Goal: Task Accomplishment & Management: Manage account settings

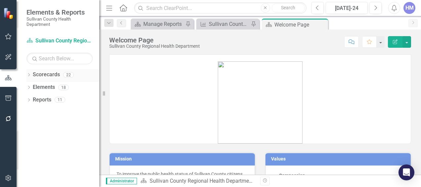
click at [42, 77] on link "Scorecards" at bounding box center [46, 75] width 27 height 8
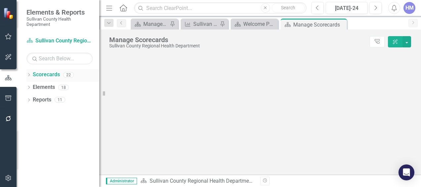
click at [28, 74] on icon "Dropdown" at bounding box center [28, 75] width 5 height 4
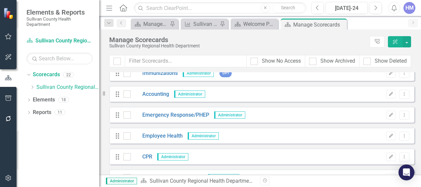
scroll to position [152, 0]
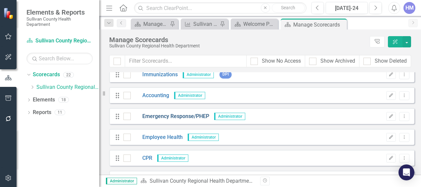
click at [180, 114] on link "Emergency Response/PHEP" at bounding box center [170, 117] width 78 height 8
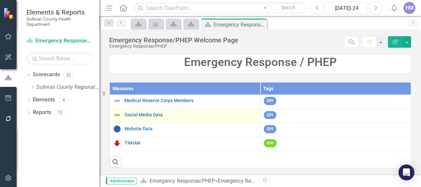
click at [129, 118] on td "Social Media Data Link Map View Link Map Edit Edit Measure Link Open Element" at bounding box center [185, 116] width 151 height 14
click at [131, 114] on link "Social Media Data" at bounding box center [190, 114] width 132 height 5
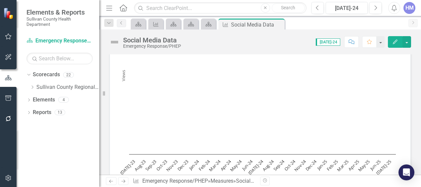
scroll to position [79, 0]
click at [378, 10] on button "Next" at bounding box center [375, 8] width 12 height 12
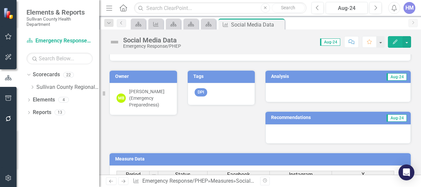
click at [331, 42] on span "Aug-24" at bounding box center [330, 41] width 20 height 7
click at [331, 39] on span "Aug-24" at bounding box center [330, 41] width 20 height 7
click at [374, 10] on icon "Next" at bounding box center [376, 8] width 4 height 6
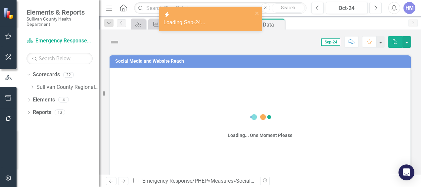
click at [374, 10] on icon "Next" at bounding box center [376, 8] width 4 height 6
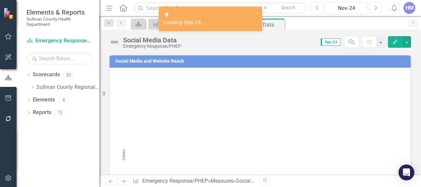
click at [374, 10] on icon "Next" at bounding box center [376, 8] width 4 height 6
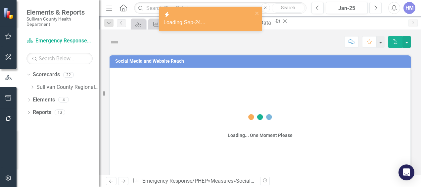
click at [374, 10] on icon "Next" at bounding box center [376, 8] width 4 height 6
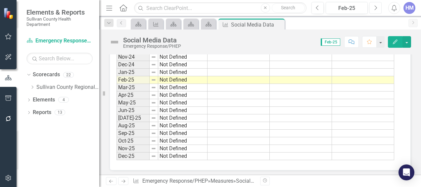
click at [371, 2] on button "Next" at bounding box center [375, 8] width 12 height 12
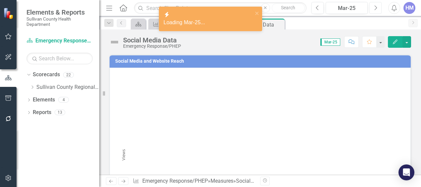
click at [376, 9] on icon "button" at bounding box center [376, 7] width 3 height 5
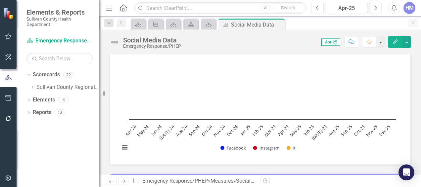
click at [373, 10] on button "Next" at bounding box center [375, 8] width 12 height 12
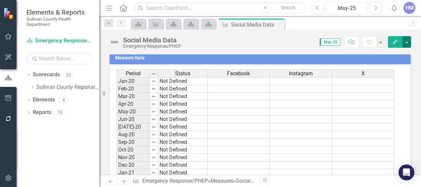
click at [406, 41] on button "button" at bounding box center [406, 42] width 9 height 12
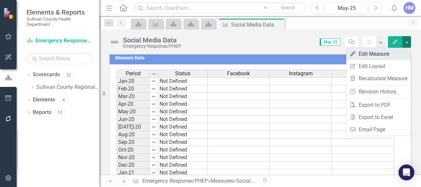
click at [380, 57] on link "Edit Edit Measure" at bounding box center [378, 54] width 65 height 12
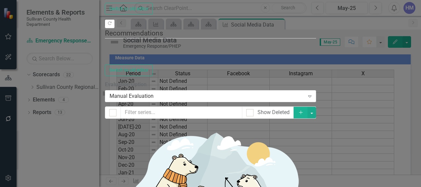
checkbox input "true"
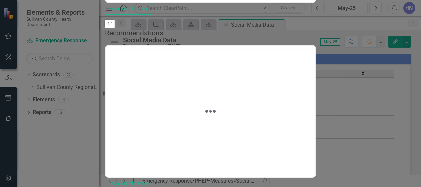
checkbox input "true"
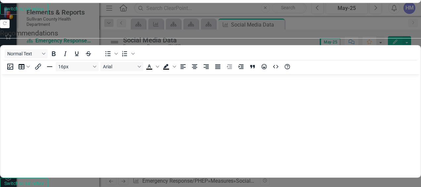
checkbox input "true"
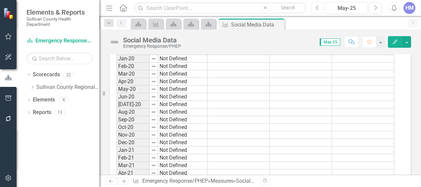
click at [318, 5] on icon "Previous" at bounding box center [318, 8] width 4 height 6
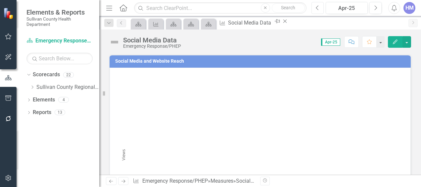
click at [318, 5] on icon "Previous" at bounding box center [318, 8] width 4 height 6
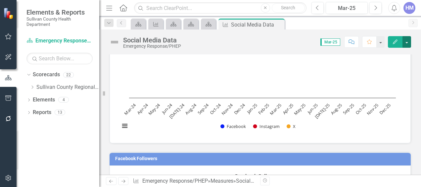
click at [408, 38] on button "button" at bounding box center [406, 42] width 9 height 12
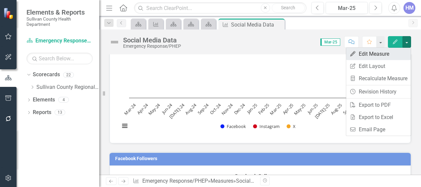
click at [370, 54] on link "Edit Edit Measure" at bounding box center [378, 54] width 65 height 12
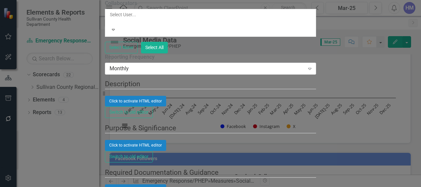
checkbox input "true"
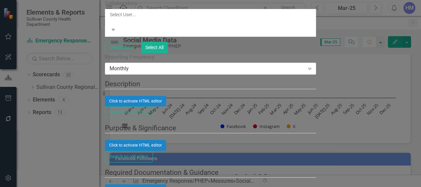
checkbox input "true"
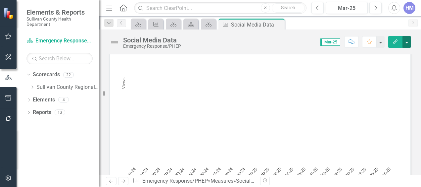
click at [406, 44] on button "button" at bounding box center [406, 42] width 9 height 12
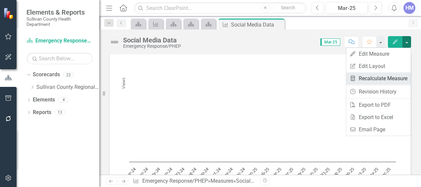
click at [376, 76] on link "Recalculate Measure Recalculate Measure" at bounding box center [378, 78] width 65 height 12
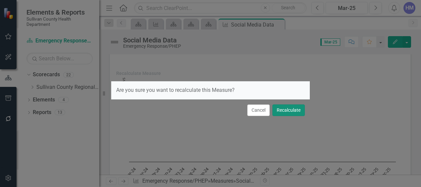
click at [296, 107] on button "Recalculate" at bounding box center [288, 110] width 32 height 12
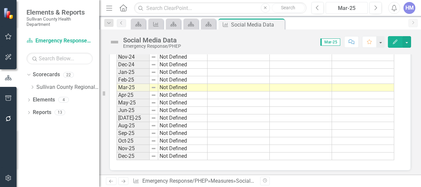
click at [344, 9] on div "Mar-25" at bounding box center [346, 8] width 37 height 8
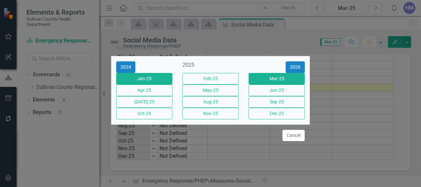
click at [158, 75] on button "Jan-25" at bounding box center [144, 79] width 56 height 12
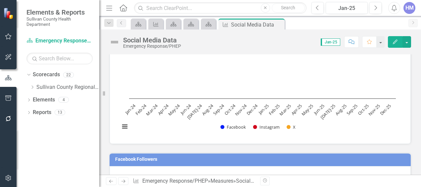
click at [340, 41] on span "Jan-25" at bounding box center [331, 41] width 20 height 7
click at [329, 43] on span "Jan-25" at bounding box center [331, 41] width 20 height 7
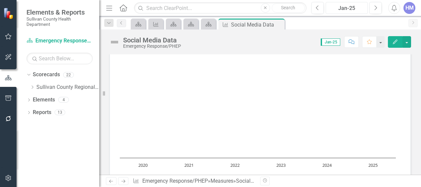
click at [342, 6] on div "Jan-25" at bounding box center [346, 8] width 37 height 8
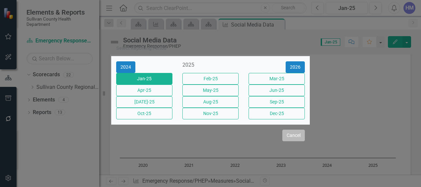
click at [294, 141] on button "Cancel" at bounding box center [293, 135] width 23 height 12
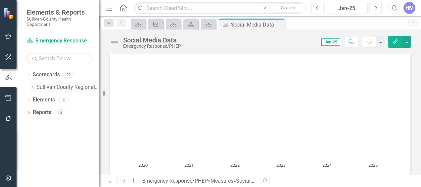
click at [34, 86] on icon "Dropdown" at bounding box center [32, 87] width 5 height 4
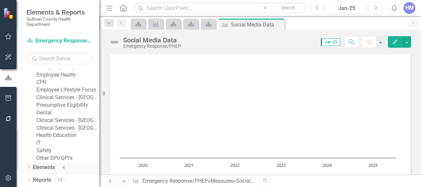
click at [28, 165] on div "Dropdown" at bounding box center [28, 168] width 5 height 6
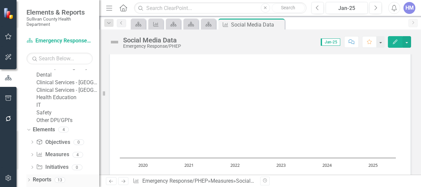
click at [29, 180] on icon "Dropdown" at bounding box center [28, 180] width 5 height 4
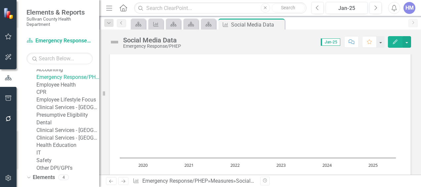
scroll to position [79, 0]
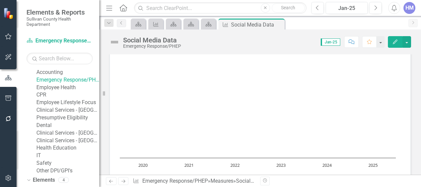
click at [61, 84] on link "Emergency Response/PHEP" at bounding box center [67, 80] width 63 height 8
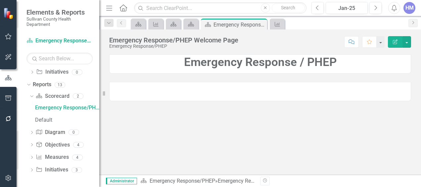
scroll to position [254, 0]
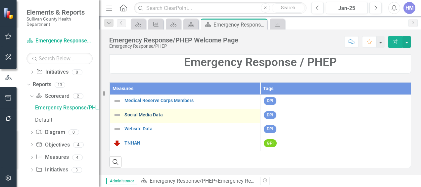
click at [139, 113] on link "Social Media Data" at bounding box center [190, 114] width 132 height 5
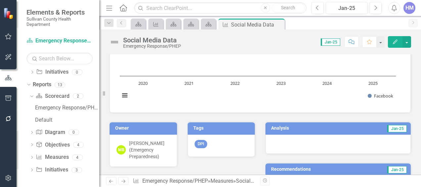
scroll to position [400, 0]
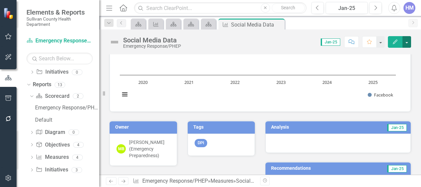
click at [408, 44] on button "button" at bounding box center [406, 42] width 9 height 12
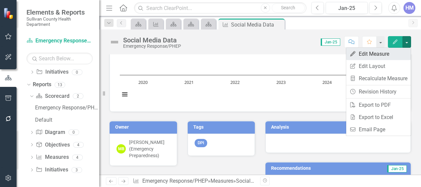
click at [377, 56] on link "Edit Edit Measure" at bounding box center [378, 54] width 65 height 12
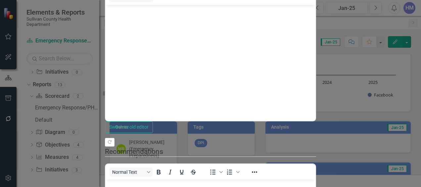
scroll to position [0, 0]
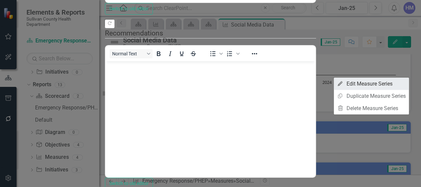
click at [379, 83] on link "Edit Edit Measure Series" at bounding box center [371, 83] width 75 height 12
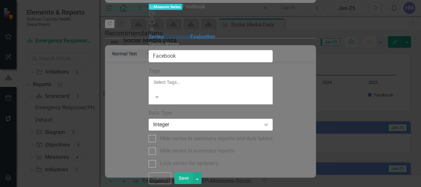
click at [164, 40] on link "Calculation" at bounding box center [177, 36] width 26 height 6
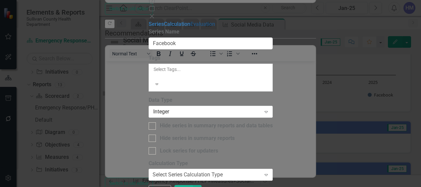
click at [190, 27] on link "Evaluation" at bounding box center [202, 24] width 25 height 6
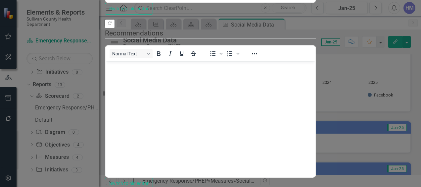
checkbox input "true"
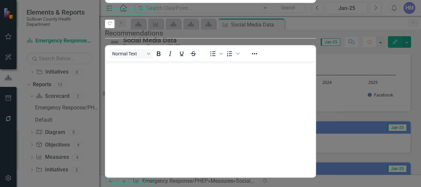
checkbox input "true"
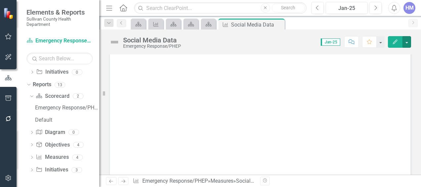
scroll to position [244, 0]
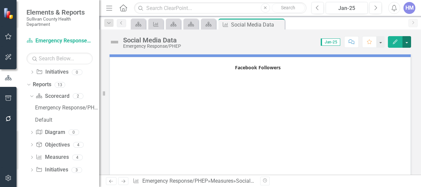
click at [407, 42] on button "button" at bounding box center [406, 42] width 9 height 12
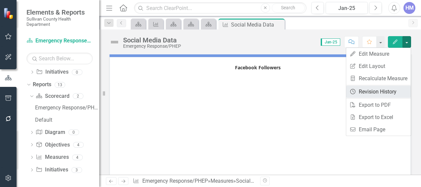
click at [370, 89] on link "Revision History Revision History" at bounding box center [378, 91] width 65 height 12
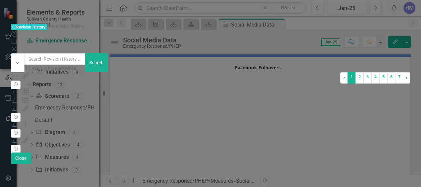
click at [129, 79] on div "Measure 1767204 (Social Media Data) Period Data Updated by [PERSON_NAME] (PIO &…" at bounding box center [175, 83] width 329 height 8
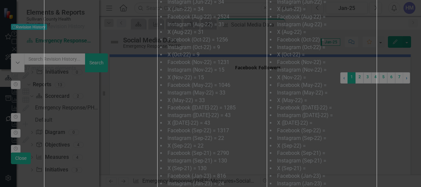
scroll to position [0, 0]
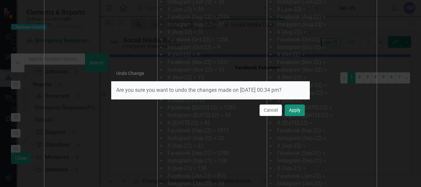
click at [295, 109] on button "Apply" at bounding box center [295, 110] width 20 height 12
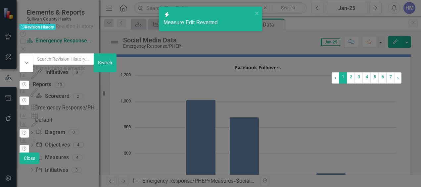
scroll to position [29, 0]
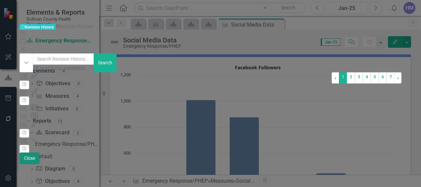
click at [39, 164] on button "Close" at bounding box center [30, 158] width 20 height 12
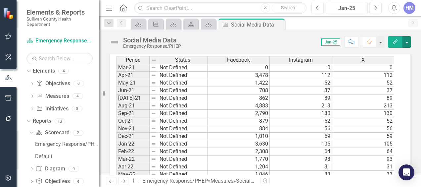
scroll to position [157, 0]
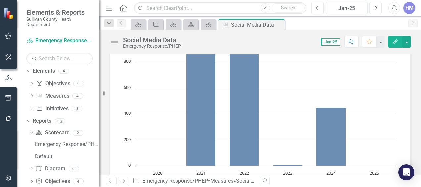
click at [377, 6] on icon "Next" at bounding box center [376, 8] width 4 height 6
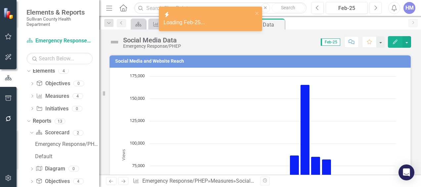
click at [377, 6] on icon "Next" at bounding box center [376, 8] width 4 height 6
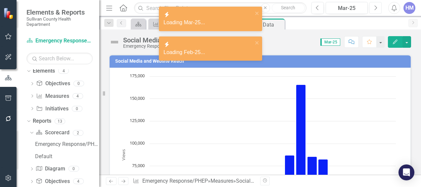
click at [371, 12] on button "Next" at bounding box center [375, 8] width 12 height 12
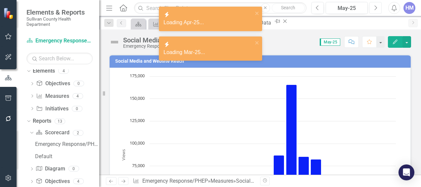
click at [371, 12] on button "Next" at bounding box center [375, 8] width 12 height 12
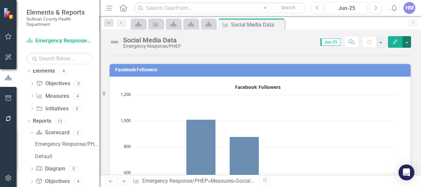
click at [409, 43] on button "button" at bounding box center [406, 42] width 9 height 12
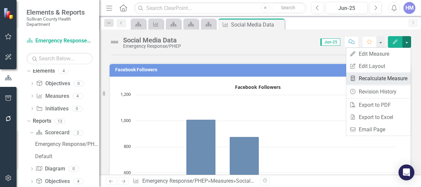
click at [370, 79] on link "Recalculate Measure Recalculate Measure" at bounding box center [378, 78] width 65 height 12
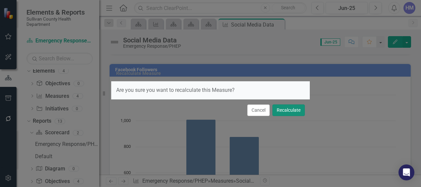
click at [287, 111] on button "Recalculate" at bounding box center [288, 110] width 32 height 12
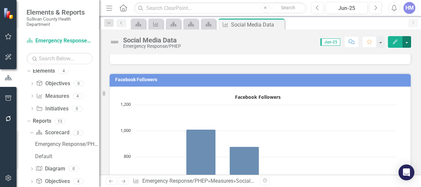
click at [408, 44] on button "button" at bounding box center [406, 42] width 9 height 12
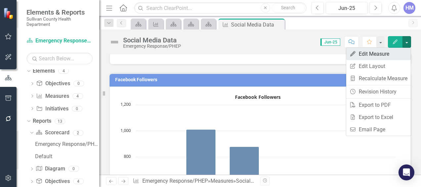
click at [383, 54] on link "Edit Edit Measure" at bounding box center [378, 54] width 65 height 12
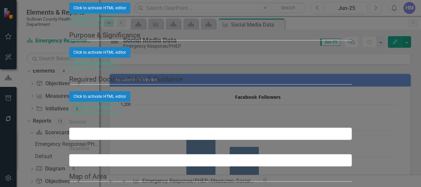
checkbox input "false"
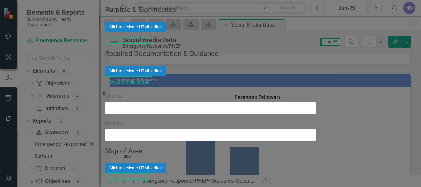
checkbox input "false"
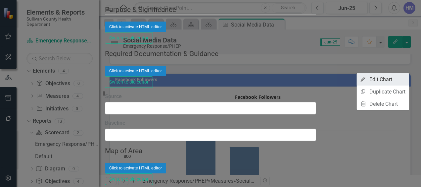
click at [386, 75] on link "Edit Edit Chart" at bounding box center [383, 79] width 52 height 12
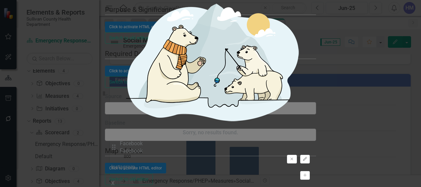
click at [195, 186] on div "All Periods" at bounding box center [210, 191] width 421 height 8
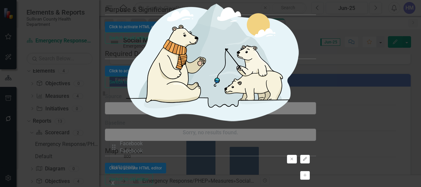
click at [191, 186] on div "Default (Use Measure Reporting Frequency)" at bounding box center [210, 191] width 421 height 8
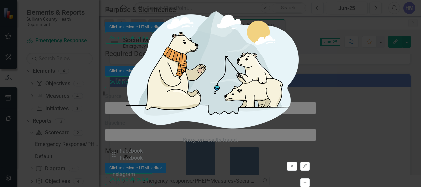
scroll to position [81, 0]
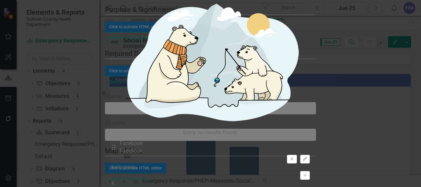
click at [191, 186] on div "All Periods" at bounding box center [210, 191] width 421 height 8
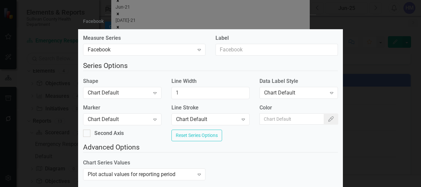
scroll to position [0, 0]
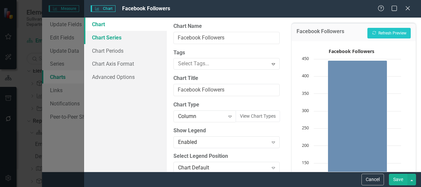
click at [111, 34] on link "Chart Series" at bounding box center [125, 37] width 83 height 13
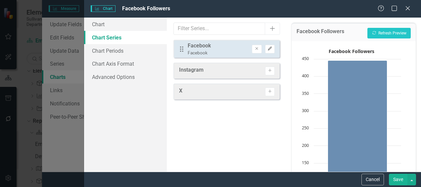
click at [273, 49] on button "Edit" at bounding box center [270, 49] width 10 height 9
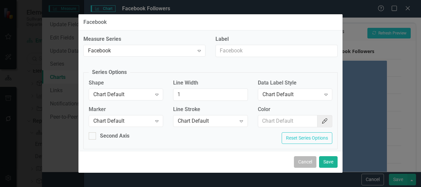
click at [312, 166] on button "Cancel" at bounding box center [305, 162] width 23 height 12
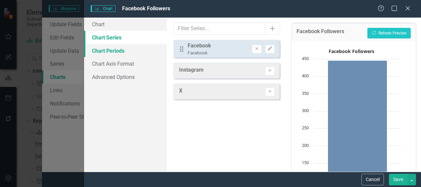
click at [100, 49] on link "Chart Periods" at bounding box center [125, 50] width 83 height 13
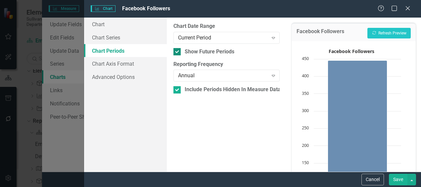
click at [176, 50] on input "Show Future Periods" at bounding box center [175, 50] width 4 height 4
checkbox input "false"
click at [191, 37] on div "Current Period" at bounding box center [223, 38] width 90 height 8
click at [178, 92] on div at bounding box center [176, 89] width 7 height 7
click at [178, 90] on input "Include Periods Hidden In Measure Data Grid" at bounding box center [175, 88] width 4 height 4
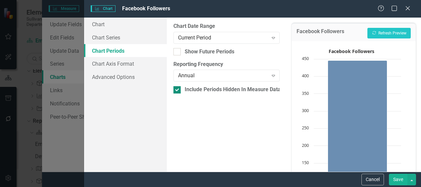
checkbox input "false"
click at [398, 181] on button "Save" at bounding box center [398, 179] width 19 height 12
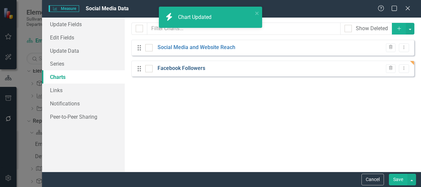
click at [184, 67] on link "Facebook Followers" at bounding box center [182, 69] width 48 height 8
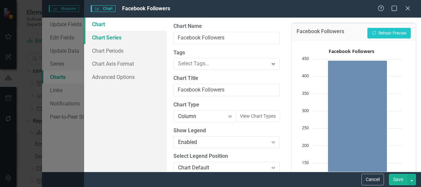
click at [102, 40] on link "Chart Series" at bounding box center [125, 37] width 83 height 13
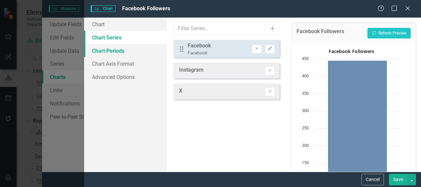
click at [120, 52] on link "Chart Periods" at bounding box center [125, 50] width 83 height 13
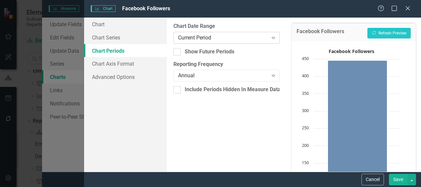
click at [179, 42] on div "Current Period Expand" at bounding box center [226, 38] width 106 height 12
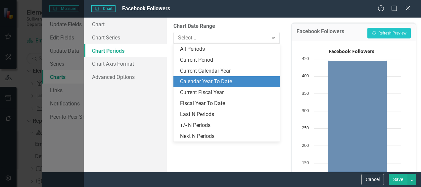
click at [195, 78] on div "Calendar Year To Date" at bounding box center [228, 82] width 96 height 8
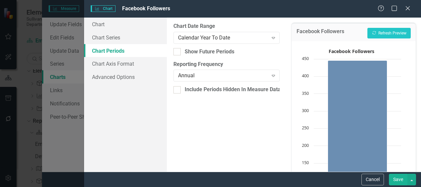
click at [393, 176] on button "Save" at bounding box center [398, 179] width 19 height 12
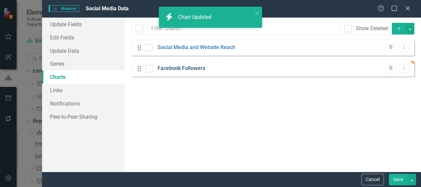
click at [191, 69] on link "Facebook Followers" at bounding box center [182, 69] width 48 height 8
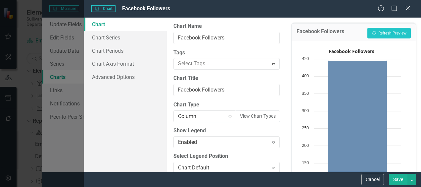
scroll to position [81, 0]
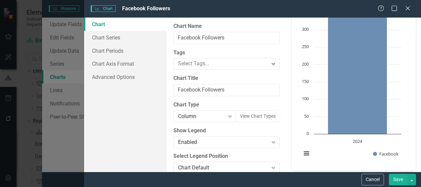
click at [402, 182] on button "Save" at bounding box center [398, 179] width 19 height 12
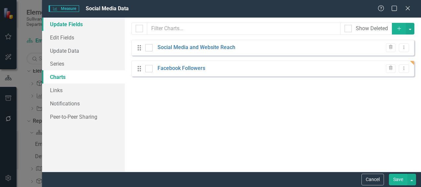
click at [72, 27] on link "Update Fields" at bounding box center [83, 24] width 83 height 13
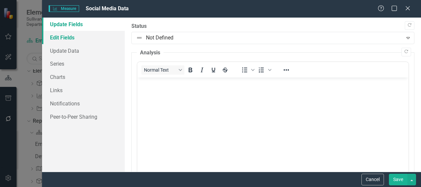
click at [62, 38] on link "Edit Fields" at bounding box center [83, 37] width 83 height 13
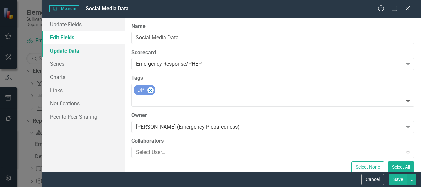
click at [60, 47] on link "Update Data" at bounding box center [83, 50] width 83 height 13
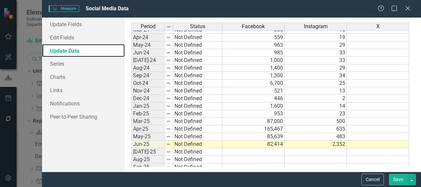
scroll to position [0, 0]
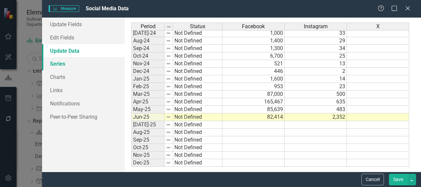
click at [63, 68] on link "Series" at bounding box center [83, 63] width 83 height 13
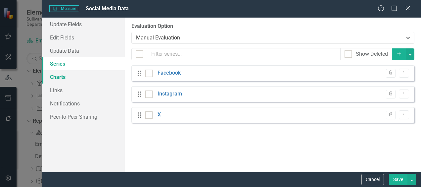
click at [55, 75] on link "Charts" at bounding box center [83, 76] width 83 height 13
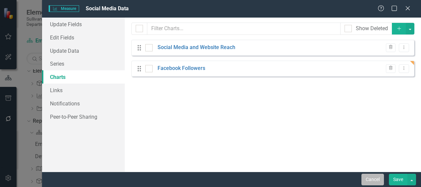
click at [375, 179] on button "Cancel" at bounding box center [372, 179] width 23 height 12
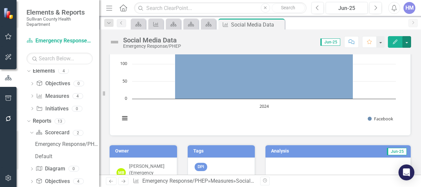
scroll to position [376, 0]
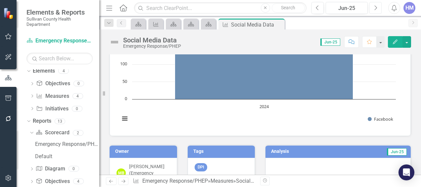
click at [373, 10] on button "Next" at bounding box center [375, 8] width 12 height 12
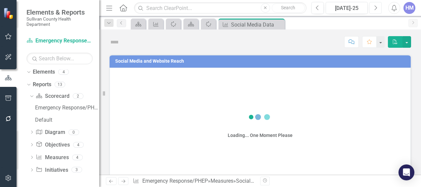
click at [373, 10] on button "Next" at bounding box center [375, 8] width 12 height 12
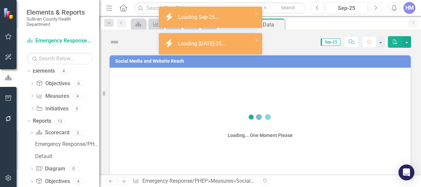
click at [373, 10] on button "Next" at bounding box center [375, 8] width 12 height 12
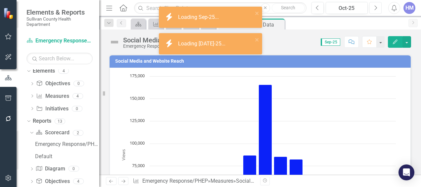
click at [373, 10] on button "Next" at bounding box center [375, 8] width 12 height 12
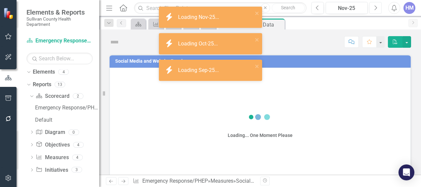
click at [373, 10] on button "Next" at bounding box center [375, 8] width 12 height 12
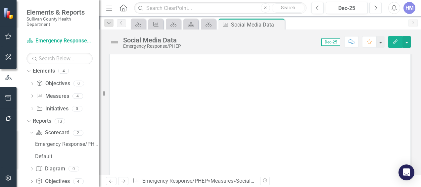
scroll to position [237, 0]
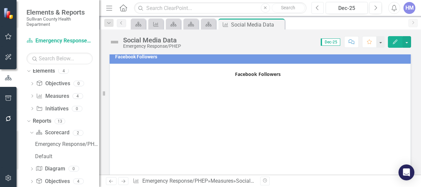
click at [318, 9] on icon "button" at bounding box center [317, 7] width 3 height 5
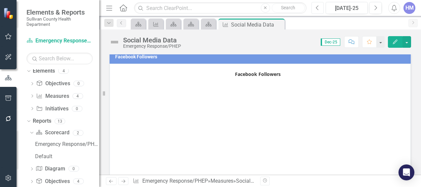
click at [318, 9] on icon "button" at bounding box center [317, 7] width 3 height 5
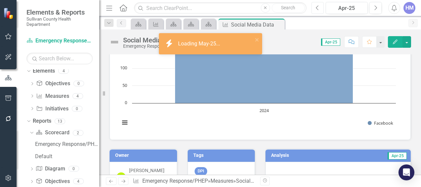
scroll to position [382, 0]
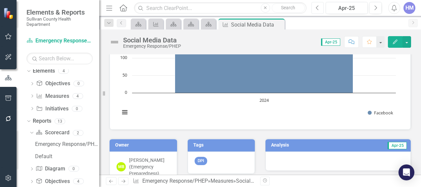
click at [262, 100] on text "2024" at bounding box center [264, 100] width 10 height 6
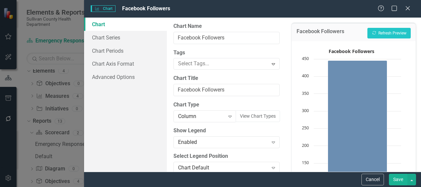
scroll to position [384, 0]
click at [100, 34] on link "Chart Series" at bounding box center [125, 37] width 83 height 13
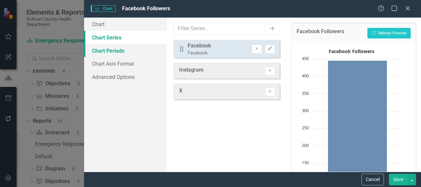
click at [106, 49] on link "Chart Periods" at bounding box center [125, 50] width 83 height 13
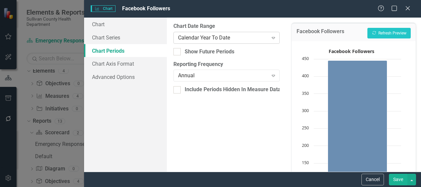
click at [204, 37] on div "Calendar Year To Date" at bounding box center [223, 38] width 90 height 8
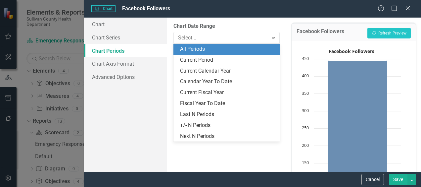
click at [198, 52] on div "All Periods" at bounding box center [228, 49] width 96 height 8
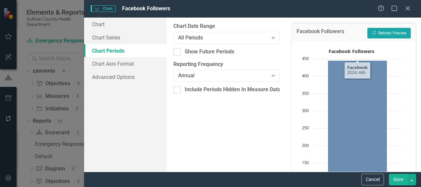
click at [378, 32] on button "Recalculate Refresh Preview" at bounding box center [388, 33] width 43 height 11
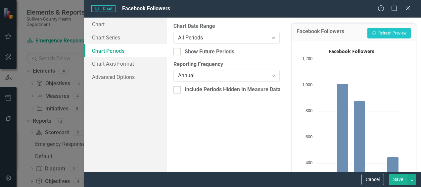
click at [399, 180] on button "Save" at bounding box center [398, 179] width 19 height 12
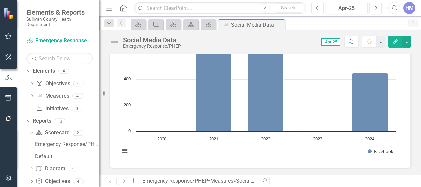
scroll to position [340, 0]
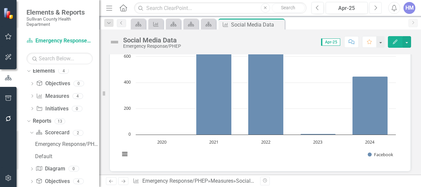
click at [371, 6] on button "Next" at bounding box center [375, 8] width 12 height 12
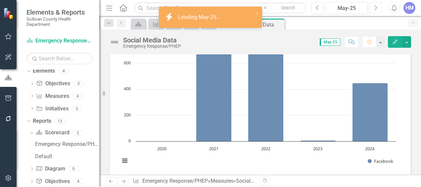
scroll to position [335, 0]
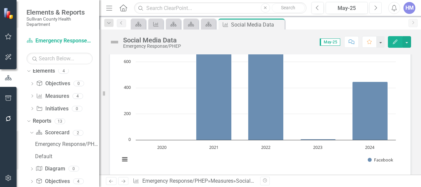
click at [375, 6] on icon "Next" at bounding box center [376, 8] width 4 height 6
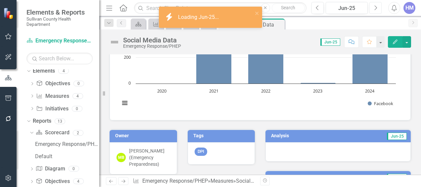
scroll to position [394, 0]
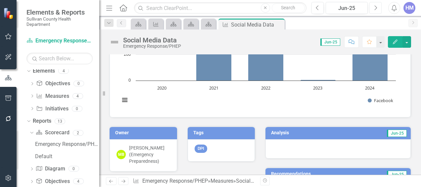
click at [375, 10] on icon "Next" at bounding box center [376, 8] width 4 height 6
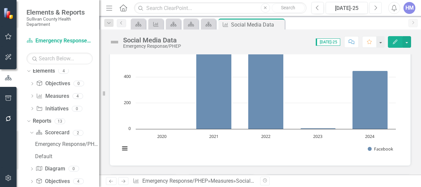
scroll to position [347, 0]
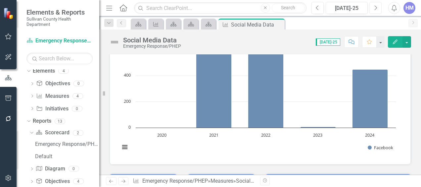
click at [375, 4] on button "Next" at bounding box center [375, 8] width 12 height 12
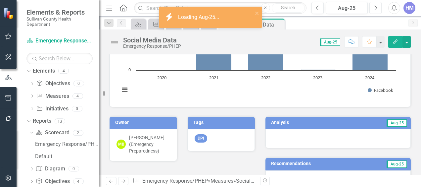
scroll to position [418, 0]
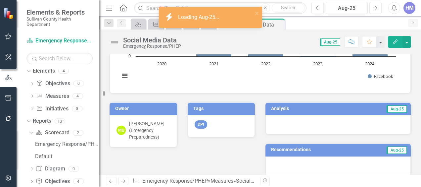
click at [374, 7] on icon "Next" at bounding box center [376, 8] width 4 height 6
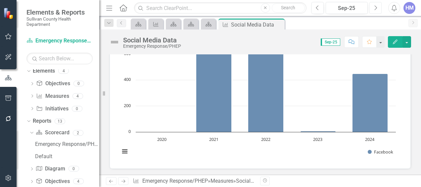
scroll to position [351, 0]
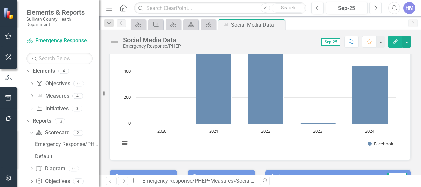
click at [375, 5] on icon "Next" at bounding box center [376, 8] width 4 height 6
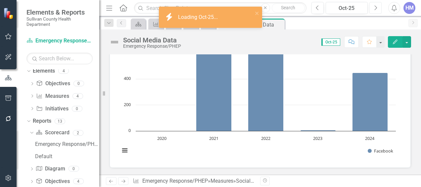
scroll to position [345, 0]
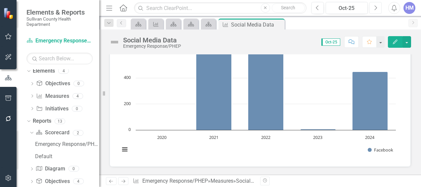
click at [213, 137] on text "2021" at bounding box center [213, 137] width 9 height 6
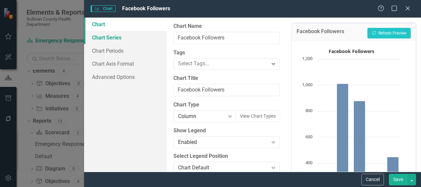
click at [112, 42] on link "Chart Series" at bounding box center [125, 37] width 83 height 13
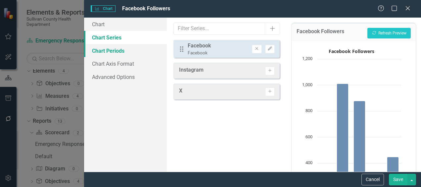
click at [112, 51] on link "Chart Periods" at bounding box center [125, 50] width 83 height 13
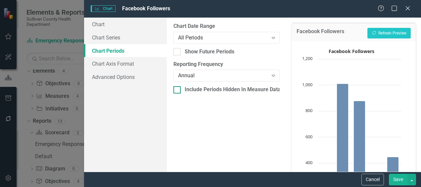
click at [177, 91] on div at bounding box center [176, 89] width 7 height 7
click at [177, 90] on input "Include Periods Hidden In Measure Data Grid" at bounding box center [175, 88] width 4 height 4
checkbox input "true"
click at [401, 178] on button "Save" at bounding box center [398, 179] width 19 height 12
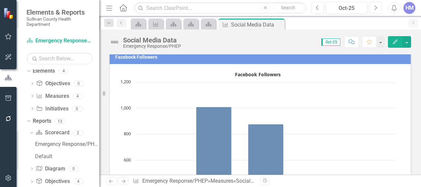
scroll to position [230, 0]
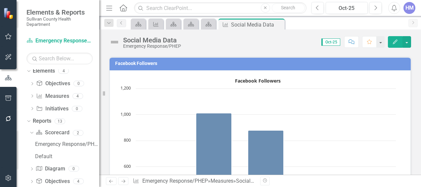
click at [144, 60] on td "Facebook Followers" at bounding box center [261, 64] width 292 height 10
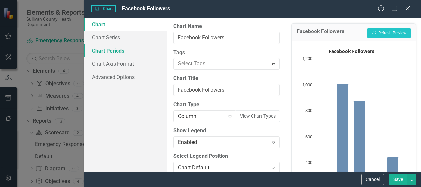
click at [105, 49] on link "Chart Periods" at bounding box center [125, 50] width 83 height 13
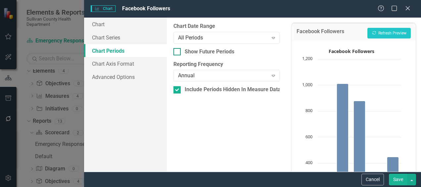
click at [178, 51] on div at bounding box center [176, 51] width 7 height 7
click at [178, 51] on input "Show Future Periods" at bounding box center [175, 50] width 4 height 4
checkbox input "true"
click at [394, 179] on button "Save" at bounding box center [398, 179] width 19 height 12
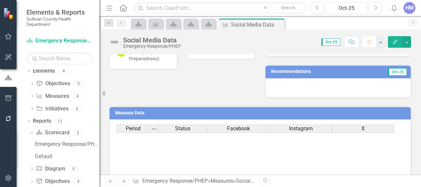
scroll to position [129, 0]
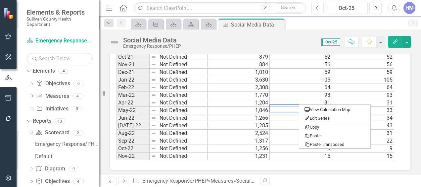
click at [199, 114] on td "Not Defined" at bounding box center [182, 118] width 49 height 8
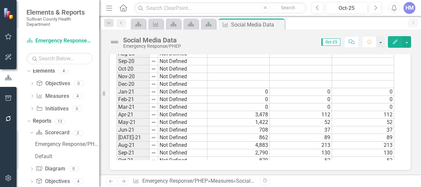
scroll to position [0, 0]
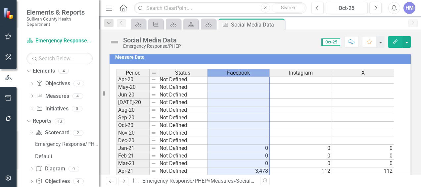
click at [244, 73] on span "Facebook" at bounding box center [238, 73] width 23 height 6
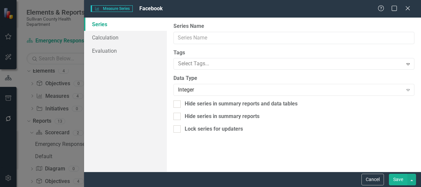
type input "Facebook"
click at [108, 34] on link "Calculation" at bounding box center [125, 37] width 83 height 13
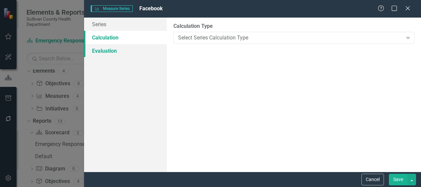
click at [105, 50] on link "Evaluation" at bounding box center [125, 50] width 83 height 13
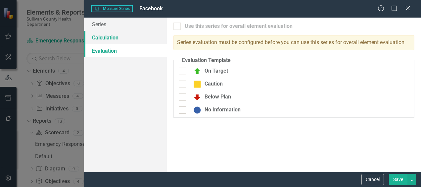
click at [101, 31] on link "Calculation" at bounding box center [125, 37] width 83 height 13
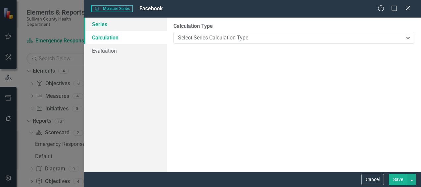
click at [98, 22] on link "Series" at bounding box center [125, 24] width 83 height 13
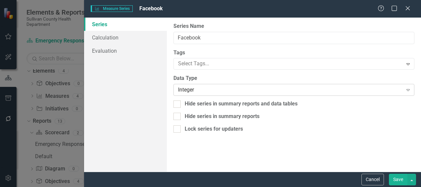
click at [413, 93] on div "Expand" at bounding box center [408, 89] width 12 height 11
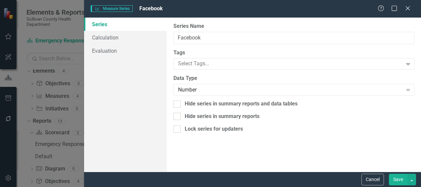
click at [394, 178] on button "Save" at bounding box center [398, 179] width 19 height 12
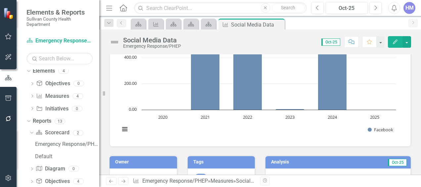
click at [204, 116] on text "2021" at bounding box center [205, 117] width 9 height 6
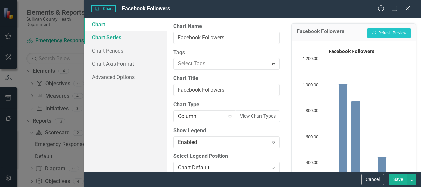
click at [120, 34] on link "Chart Series" at bounding box center [125, 37] width 83 height 13
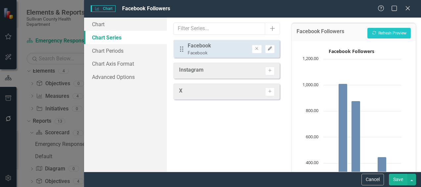
click at [271, 47] on icon "Edit" at bounding box center [269, 49] width 5 height 4
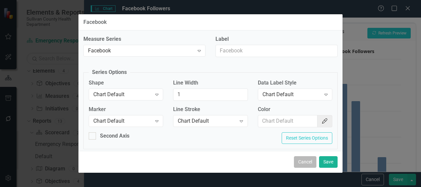
click at [305, 161] on button "Cancel" at bounding box center [305, 162] width 23 height 12
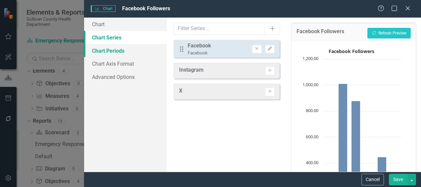
click at [112, 50] on link "Chart Periods" at bounding box center [125, 50] width 83 height 13
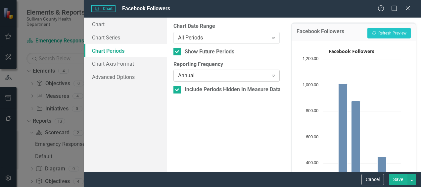
click at [212, 78] on div "Annual" at bounding box center [223, 76] width 90 height 8
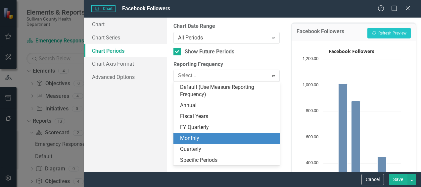
click at [194, 140] on div "Monthly" at bounding box center [228, 138] width 96 height 8
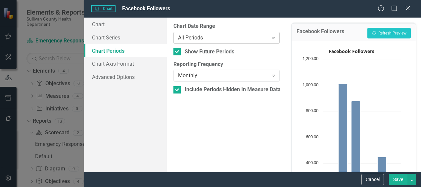
click at [189, 38] on div "All Periods" at bounding box center [223, 38] width 90 height 8
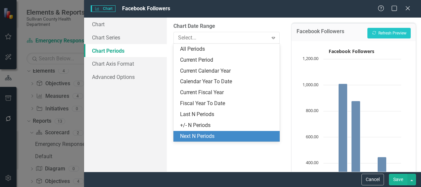
click at [202, 166] on div "From this tab, you define the periods you want included in the chart. For examp…" at bounding box center [226, 95] width 119 height 154
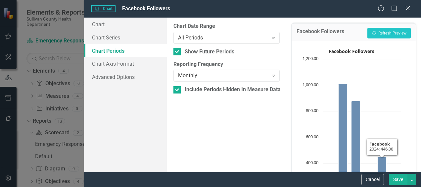
click at [400, 178] on button "Save" at bounding box center [398, 179] width 19 height 12
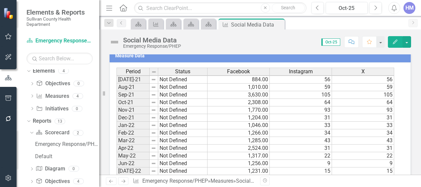
scroll to position [167, 0]
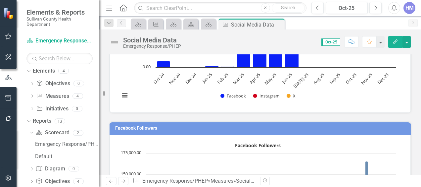
click at [136, 126] on h3 "Facebook Followers" at bounding box center [261, 127] width 292 height 5
drag, startPoint x: 136, startPoint y: 126, endPoint x: 181, endPoint y: 127, distance: 45.0
click at [181, 127] on h3 "Facebook Followers" at bounding box center [261, 127] width 292 height 5
click at [135, 128] on h3 "Facebook Followers" at bounding box center [261, 127] width 292 height 5
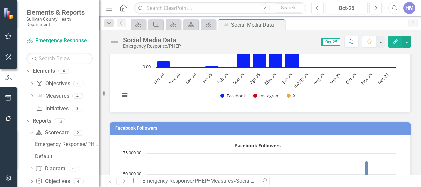
click at [135, 128] on h3 "Facebook Followers" at bounding box center [261, 127] width 292 height 5
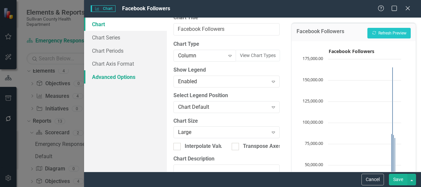
click at [104, 75] on link "Advanced Options" at bounding box center [125, 76] width 83 height 13
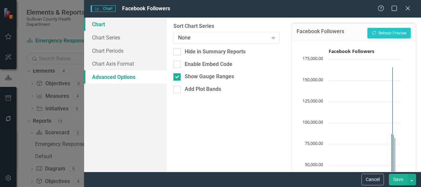
click at [100, 21] on link "Chart" at bounding box center [125, 24] width 83 height 13
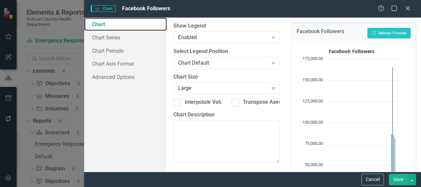
scroll to position [0, 0]
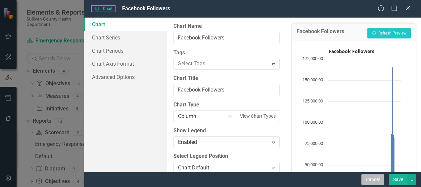
click at [375, 176] on button "Cancel" at bounding box center [372, 179] width 23 height 12
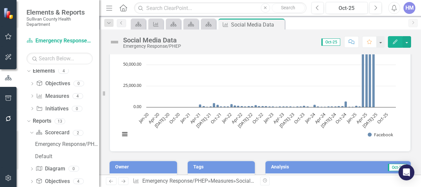
scroll to position [360, 0]
click at [179, 27] on div "Scorecard" at bounding box center [173, 24] width 15 height 11
click at [196, 22] on link "Scorecard" at bounding box center [191, 24] width 12 height 8
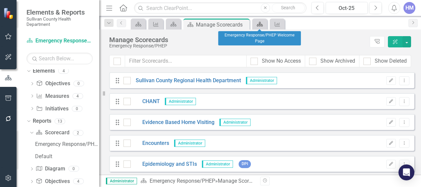
click at [259, 23] on icon "Scorecard" at bounding box center [259, 24] width 7 height 5
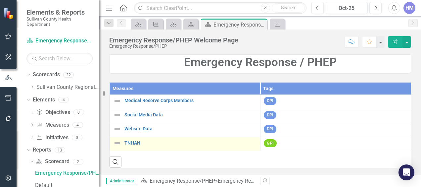
click at [241, 146] on div "TNHAN" at bounding box center [185, 143] width 144 height 8
